Goal: Information Seeking & Learning: Learn about a topic

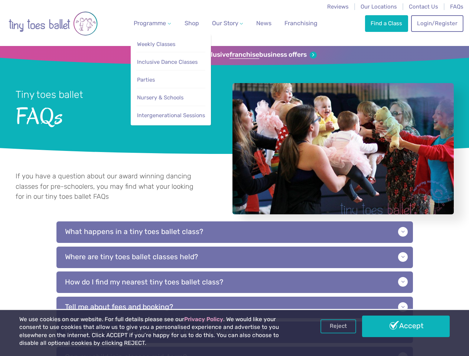
click at [151, 23] on span "Programme" at bounding box center [150, 23] width 32 height 7
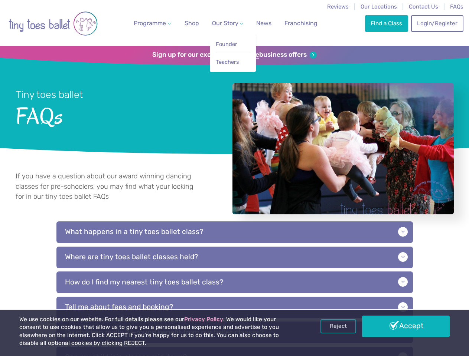
click at [221, 23] on span "Our Story" at bounding box center [225, 23] width 26 height 7
click at [234, 55] on strong "franchise" at bounding box center [244, 55] width 30 height 8
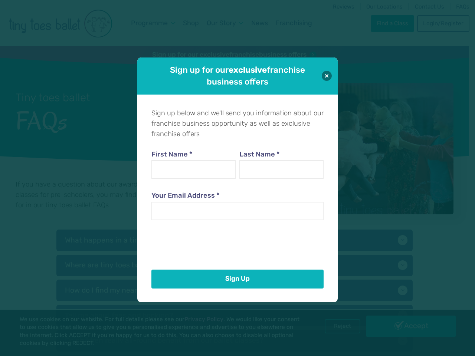
click at [234, 266] on div "First Name * Last Name * Your Email Address *" at bounding box center [237, 201] width 172 height 129
click at [234, 290] on div "Sign up below and we'll send you information about our franchise business oppor…" at bounding box center [237, 198] width 200 height 208
click at [338, 326] on div "Sign up for our exclusive franchise business offers Sign up below and we'll sen…" at bounding box center [237, 178] width 475 height 356
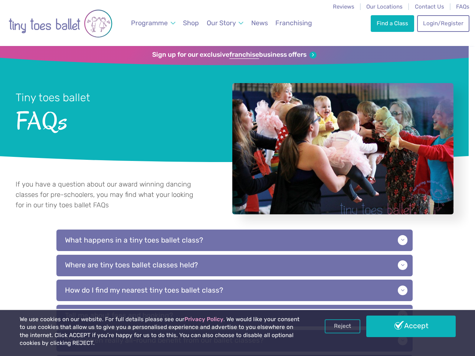
click at [405, 326] on div "Sign up for our exclusive franchise business offers Sign up below and we'll sen…" at bounding box center [237, 178] width 475 height 356
